Goal: Task Accomplishment & Management: Use online tool/utility

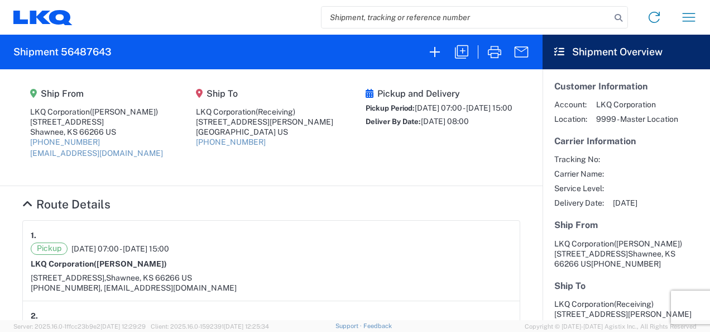
scroll to position [353, 0]
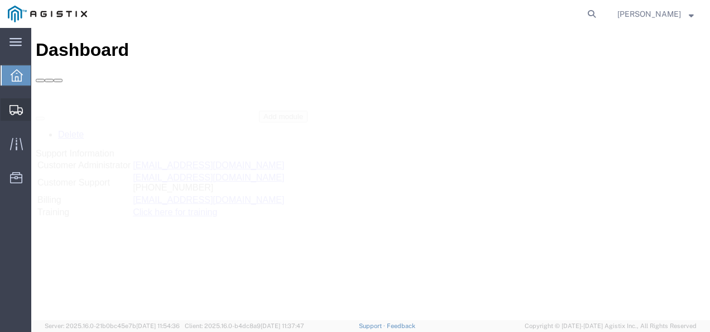
click at [39, 109] on span "Shipments" at bounding box center [35, 109] width 8 height 22
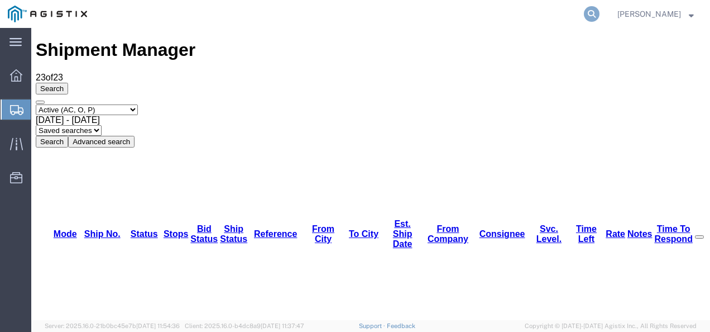
click at [600, 16] on icon at bounding box center [592, 14] width 16 height 16
paste input "56486795"
type input "56486795"
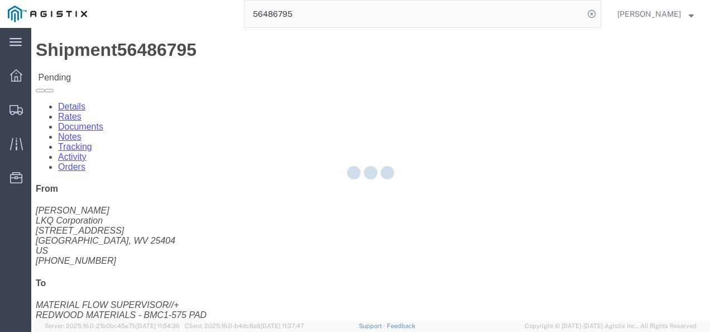
click at [295, 171] on div at bounding box center [370, 174] width 679 height 292
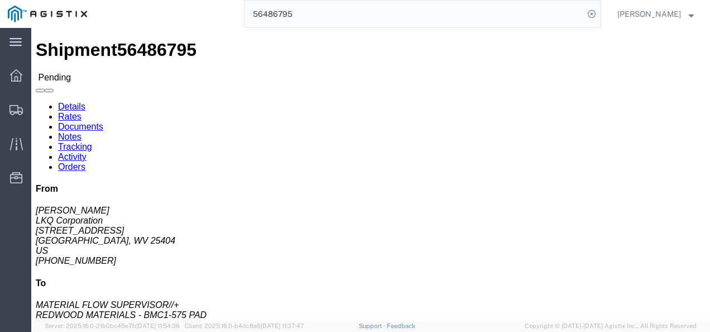
click button "Enter / Modify Bid"
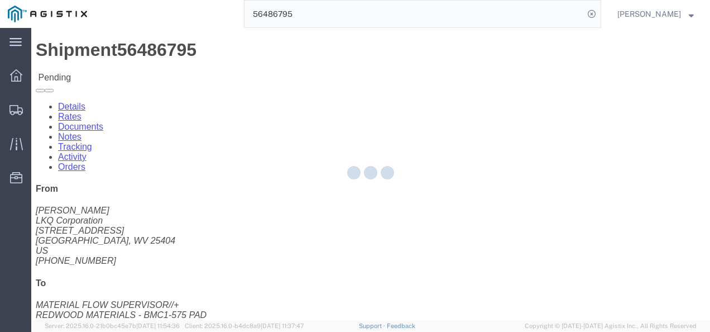
select select "4622"
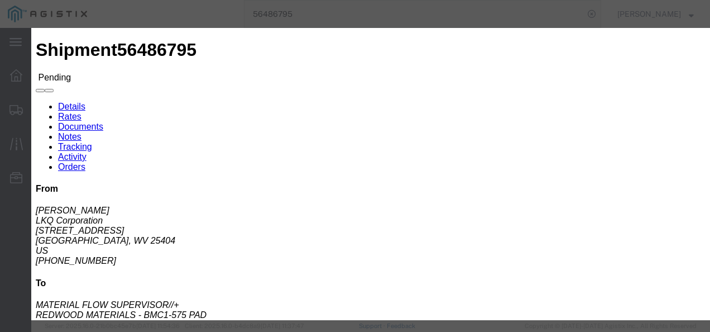
click li "ks_ga - Echo Global Logistics - TL Standard 3 - 5 Day"
click link "ks_ga - Echo Global Logistics - TL Standard 3 - 5 Day"
drag, startPoint x: 575, startPoint y: 59, endPoint x: 360, endPoint y: 63, distance: 215.0
click div "Select 2 Day Service 3 Axle Winch Truck 3 to 5 Day Service 96L Domestic Flat Ra…"
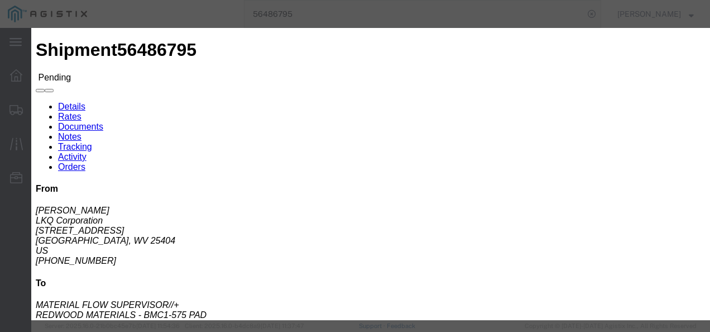
type input "2880"
click button "Submit"
